Goal: Communication & Community: Answer question/provide support

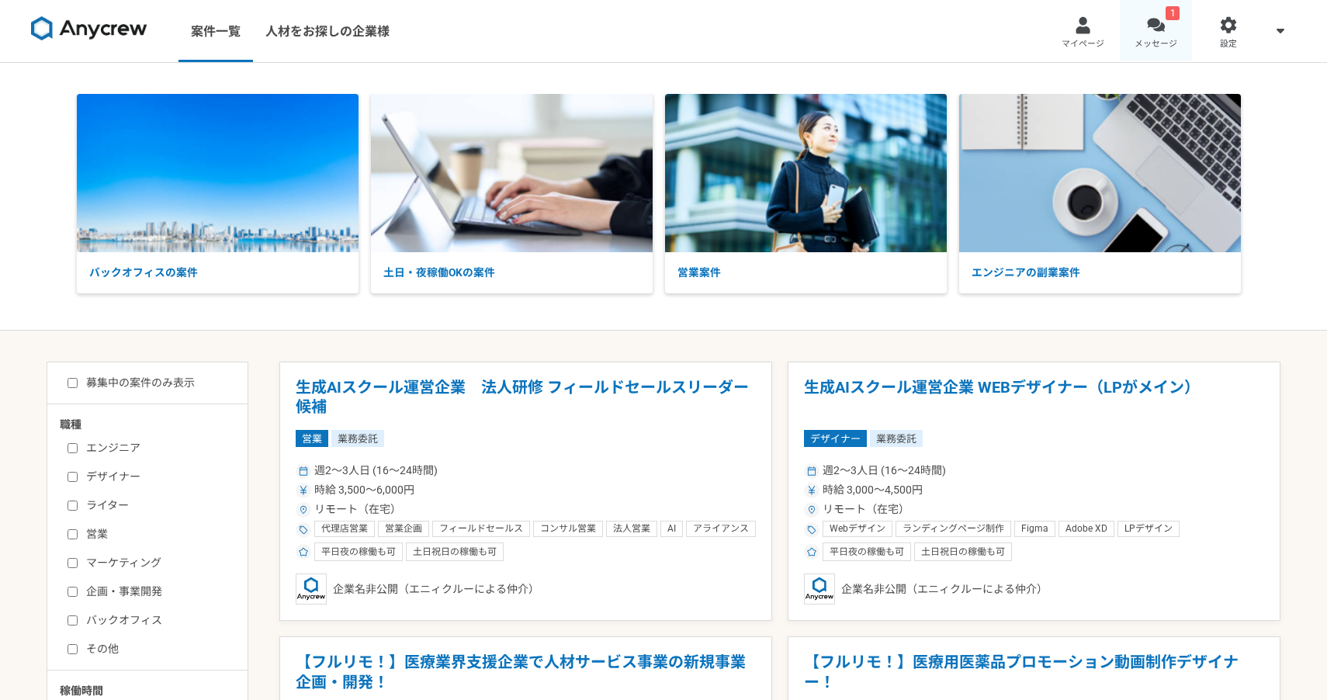
click at [1163, 29] on div at bounding box center [1156, 25] width 18 height 18
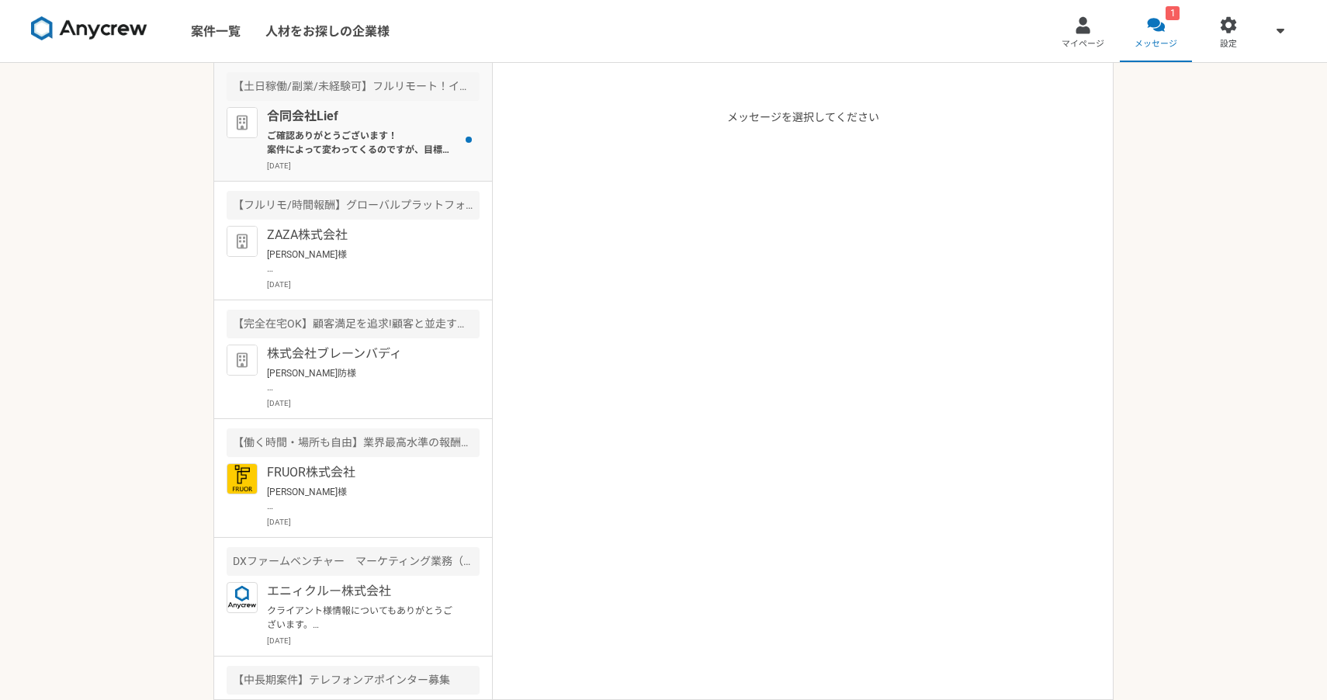
click at [404, 153] on p "ご確認ありがとうございます！ 案件によって変わってくるのですが、目標のアポ率を設定してましてこれ以上クリア頂ければ上げたいと考えてます。" at bounding box center [363, 143] width 192 height 28
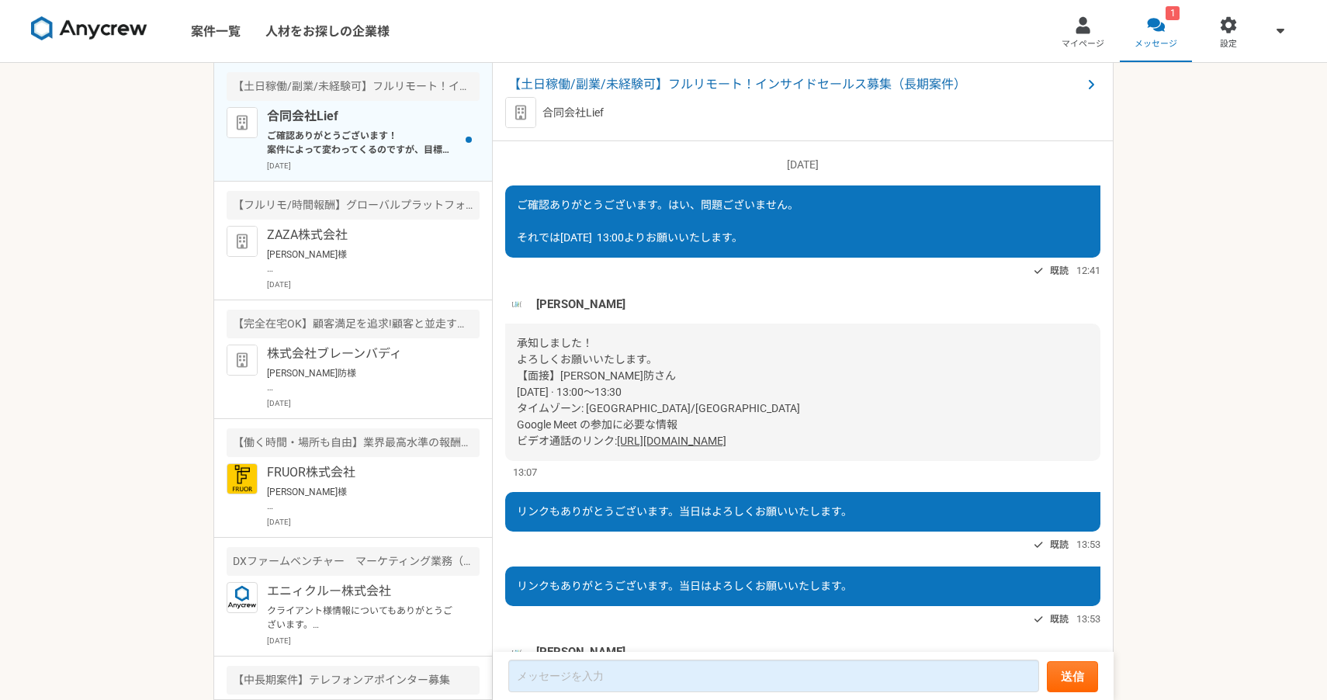
scroll to position [1029, 0]
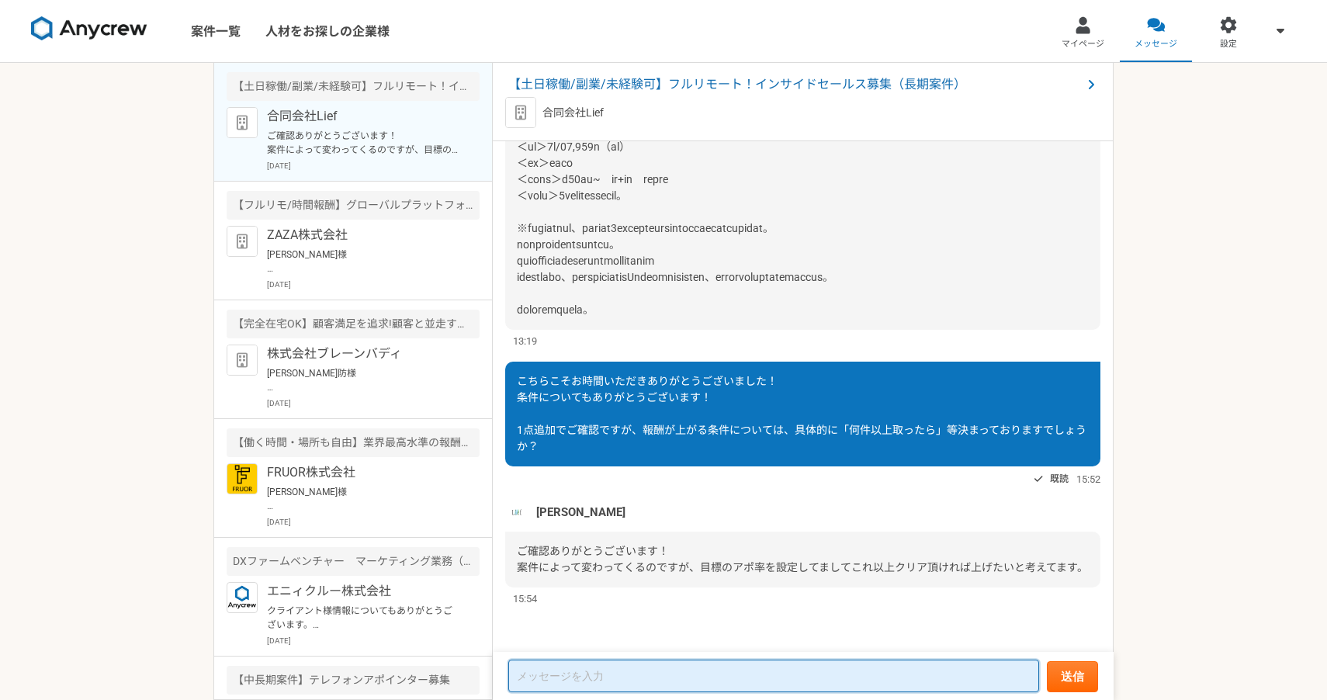
click at [630, 668] on textarea at bounding box center [773, 676] width 531 height 33
type textarea "あ"
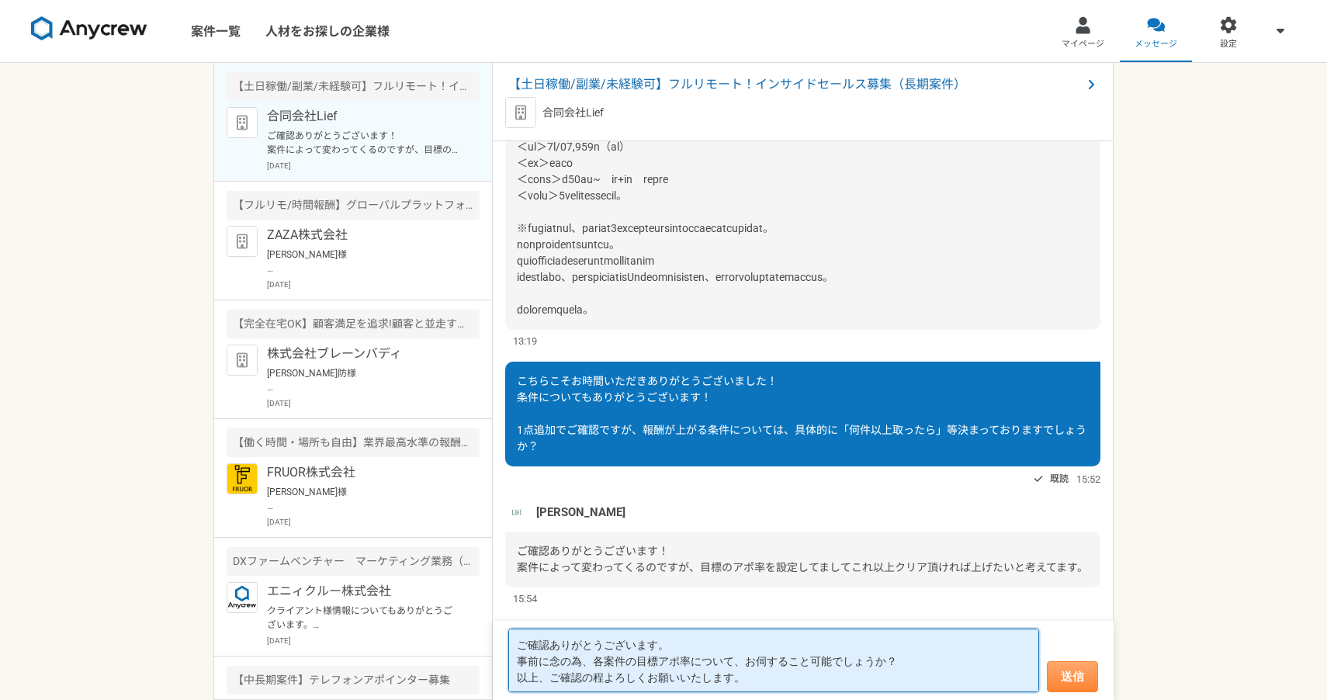
type textarea "ご確認ありがとうございます。 事前に念の為、各案件の目標アポ率について、お伺すること可能でしょうか？ 以上、ご確認の程よろしくお願いいたします。"
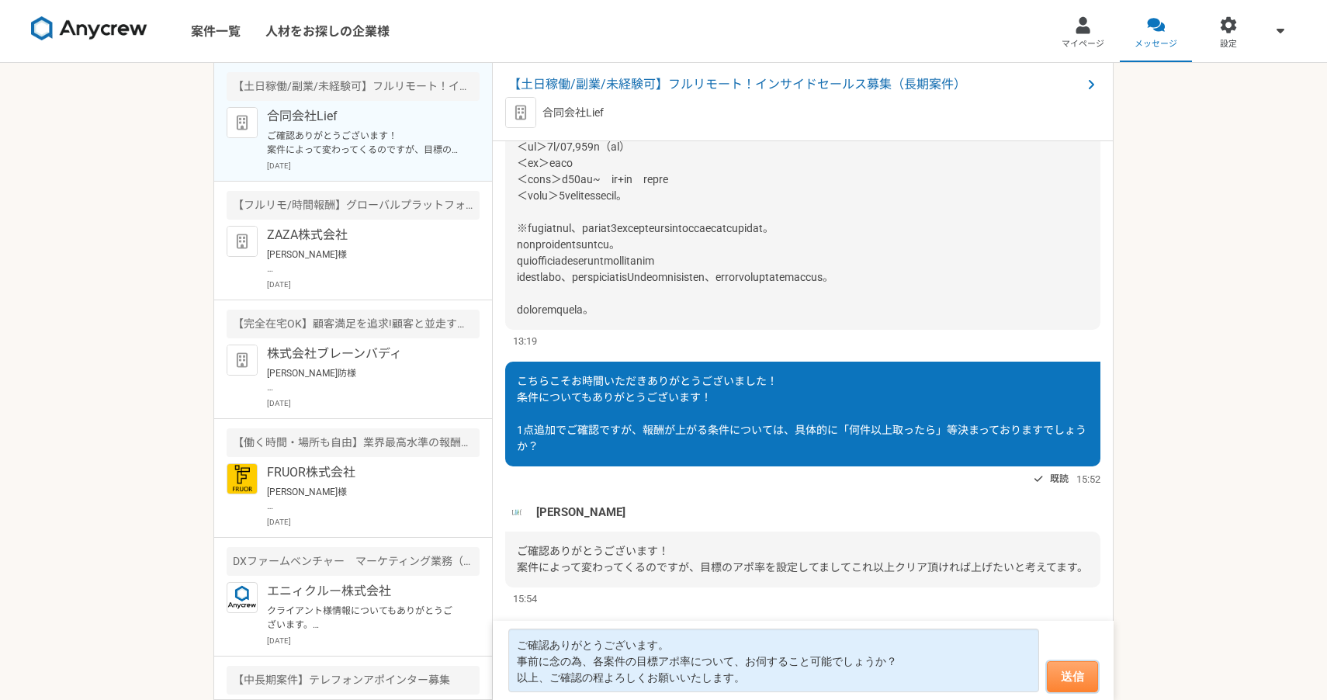
click at [1068, 676] on button "送信" at bounding box center [1072, 676] width 51 height 31
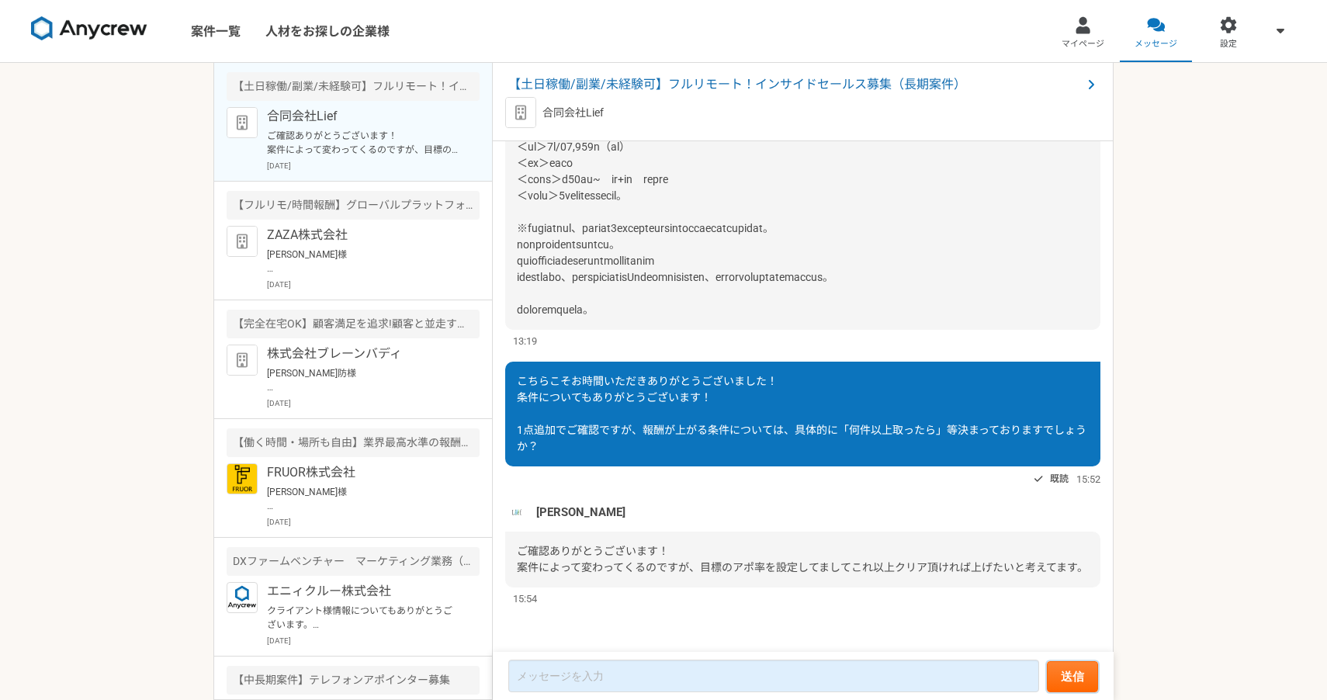
scroll to position [1025, 0]
